Goal: Task Accomplishment & Management: Manage account settings

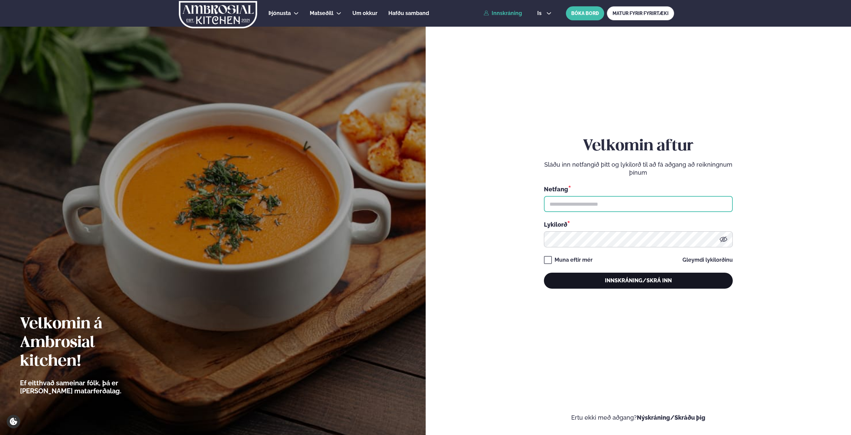
type input "**********"
click at [681, 280] on button "Innskráning/Skrá inn" at bounding box center [638, 281] width 189 height 16
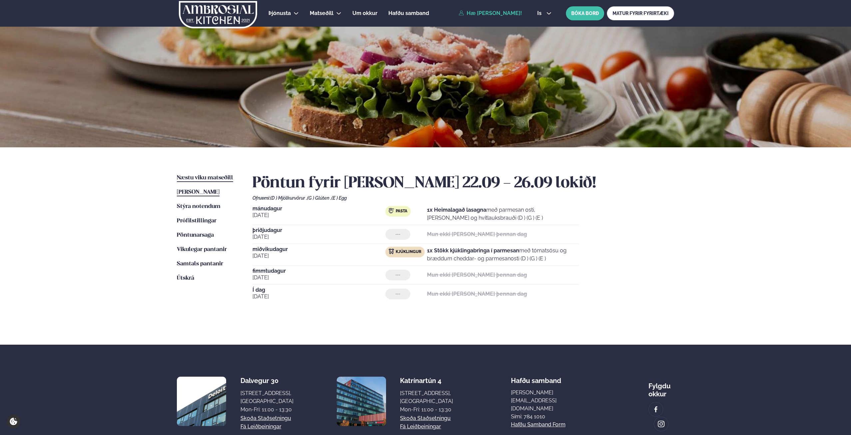
click at [204, 176] on span "Næstu viku matseðill" at bounding box center [205, 178] width 56 height 6
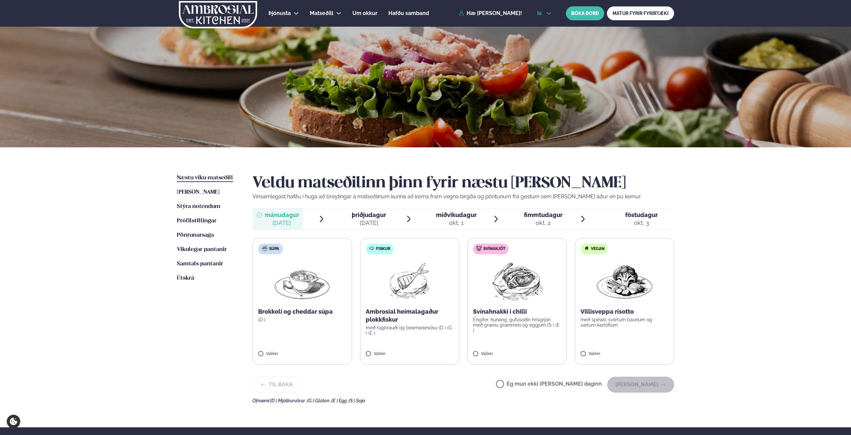
click at [548, 13] on icon at bounding box center [548, 13] width 5 height 5
click at [539, 25] on link "en" at bounding box center [544, 25] width 25 height 13
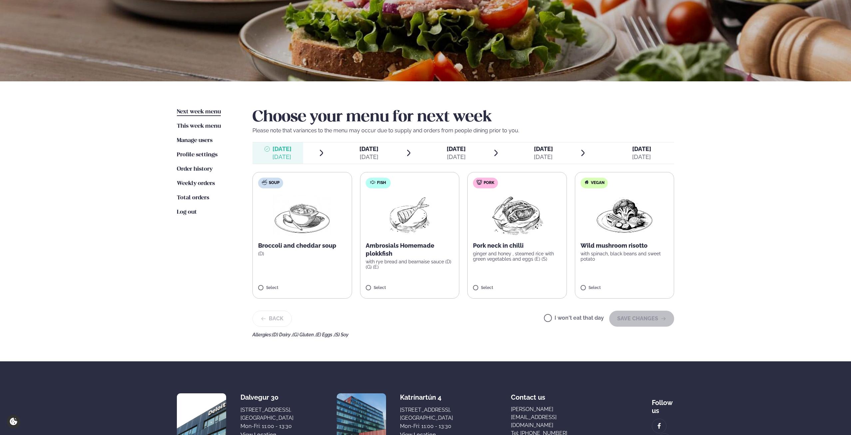
scroll to position [67, 0]
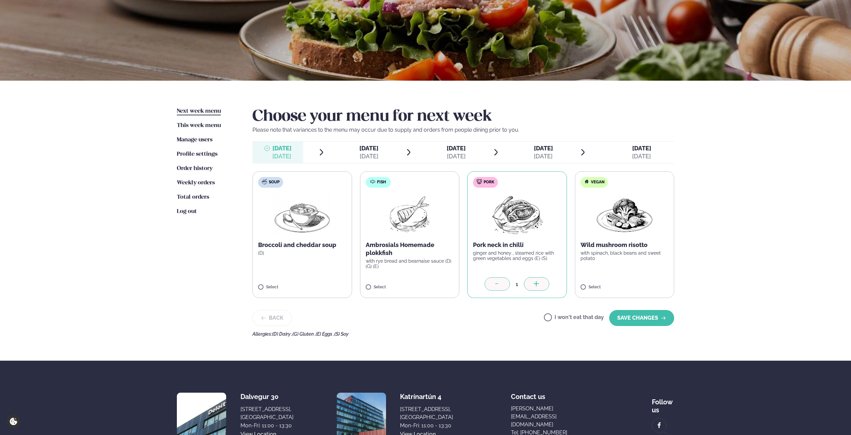
click at [535, 283] on icon at bounding box center [536, 284] width 7 height 7
click at [628, 318] on button "SAVE CHANGES" at bounding box center [641, 318] width 65 height 16
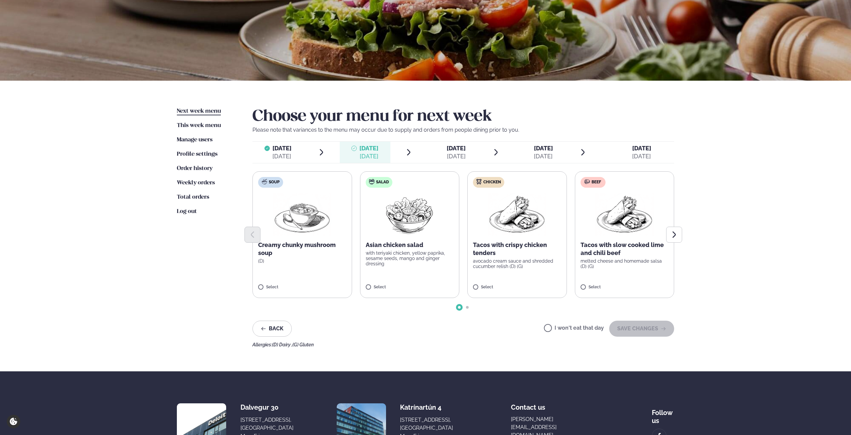
click at [575, 330] on label "I won't eat that day" at bounding box center [574, 328] width 60 height 7
click at [638, 326] on button "SAVE CHANGES" at bounding box center [641, 329] width 65 height 16
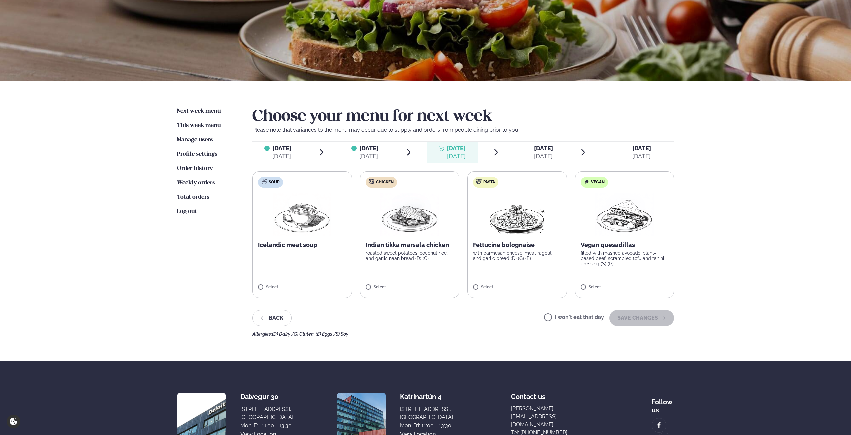
click at [585, 314] on div "I won't eat that day SAVE CHANGES" at bounding box center [609, 318] width 130 height 16
click at [592, 318] on label "I won't eat that day" at bounding box center [574, 318] width 60 height 7
click at [635, 316] on button "SAVE CHANGES" at bounding box center [641, 318] width 65 height 16
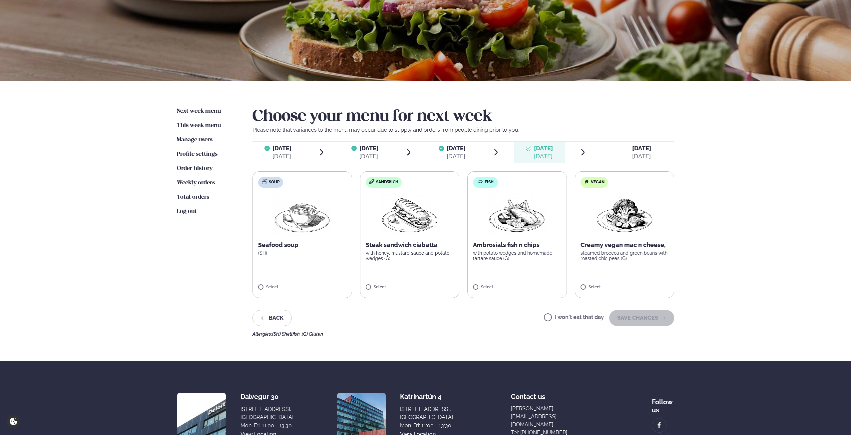
click at [587, 316] on label "I won't eat that day" at bounding box center [574, 318] width 60 height 7
click at [639, 316] on button "SAVE CHANGES" at bounding box center [641, 318] width 65 height 16
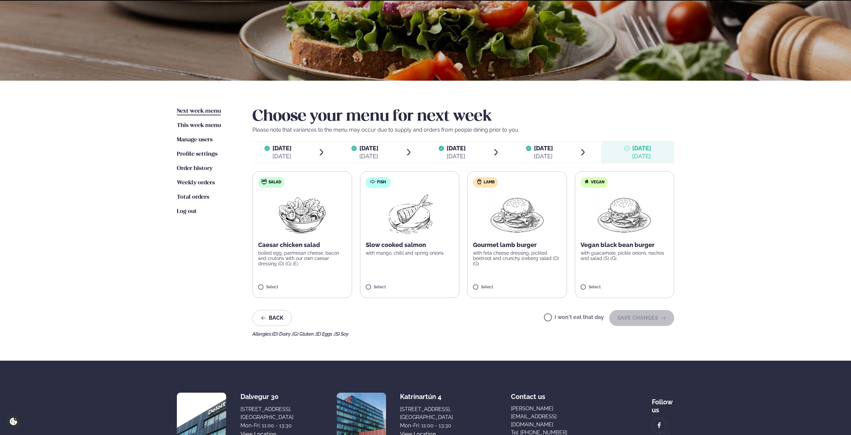
click at [571, 319] on label "I won't eat that day" at bounding box center [574, 318] width 60 height 7
click at [627, 316] on button "SAVE CHANGES" at bounding box center [641, 318] width 65 height 16
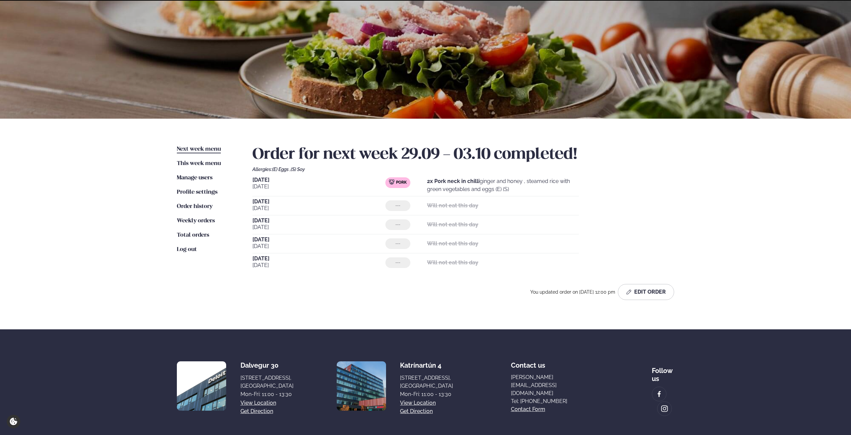
scroll to position [58, 0]
